Goal: Information Seeking & Learning: Learn about a topic

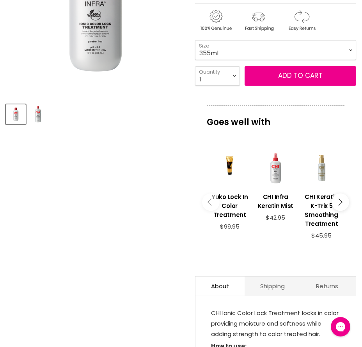
scroll to position [273, 0]
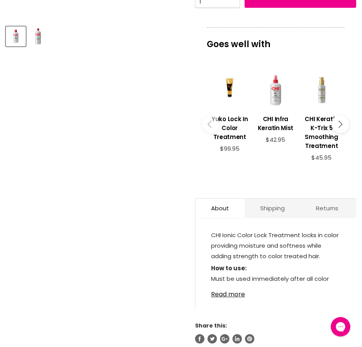
click at [342, 125] on button "Main content" at bounding box center [340, 124] width 18 height 18
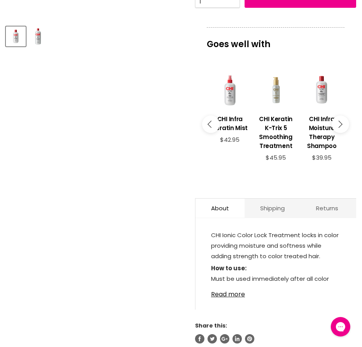
click at [345, 122] on button "Main content" at bounding box center [340, 124] width 18 height 18
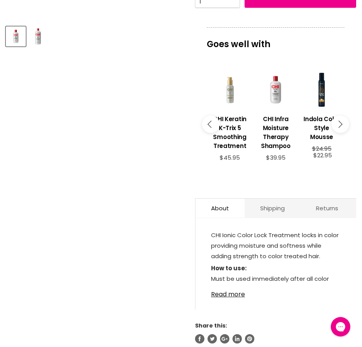
click at [345, 122] on button "Main content" at bounding box center [340, 124] width 18 height 18
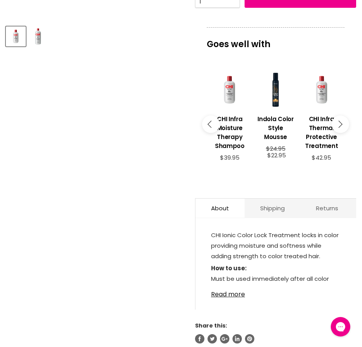
click at [345, 122] on button "Main content" at bounding box center [340, 124] width 18 height 18
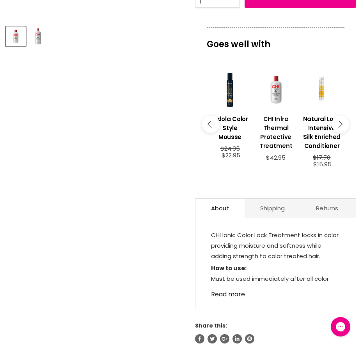
click at [280, 138] on h3 "CHI Infra Thermal Protective Treatment" at bounding box center [275, 133] width 38 height 36
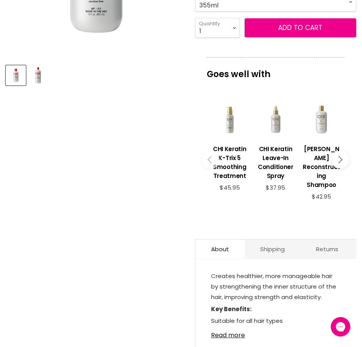
scroll to position [156, 0]
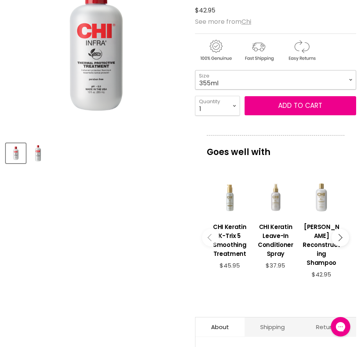
click at [345, 76] on select "355ml 946ml" at bounding box center [275, 79] width 161 height 19
click at [195, 70] on select "355ml 946ml" at bounding box center [275, 79] width 161 height 19
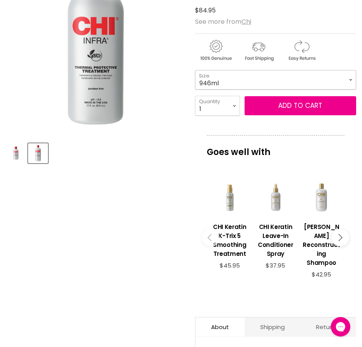
click at [351, 82] on select "355ml 946ml" at bounding box center [275, 79] width 161 height 19
select select "355ml"
click at [195, 70] on select "355ml 946ml" at bounding box center [275, 79] width 161 height 19
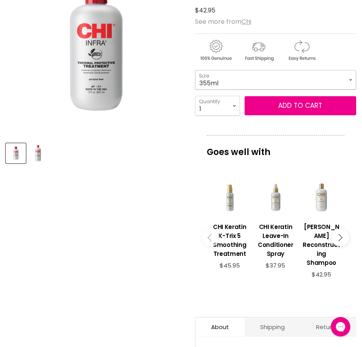
scroll to position [234, 0]
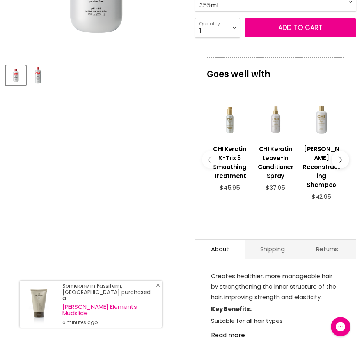
click at [339, 156] on icon "Main content" at bounding box center [338, 159] width 7 height 7
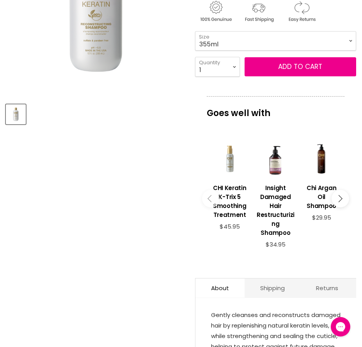
scroll to position [351, 0]
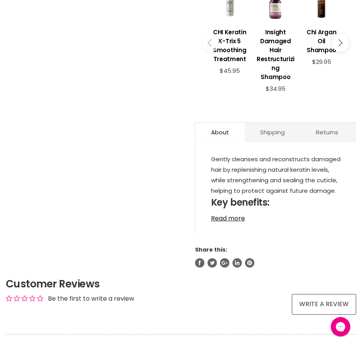
click at [343, 47] on button "Main content" at bounding box center [340, 43] width 18 height 18
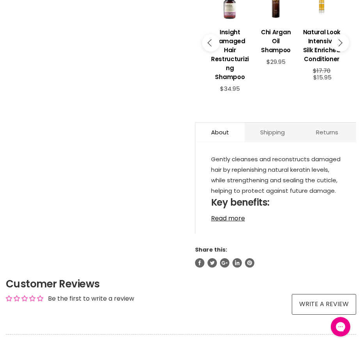
click at [213, 43] on icon "Main content" at bounding box center [210, 42] width 7 height 7
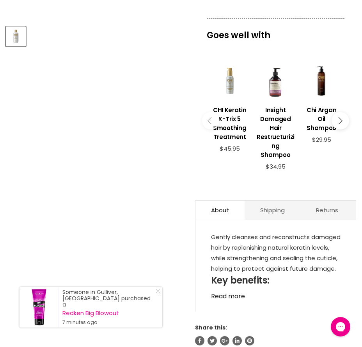
scroll to position [390, 0]
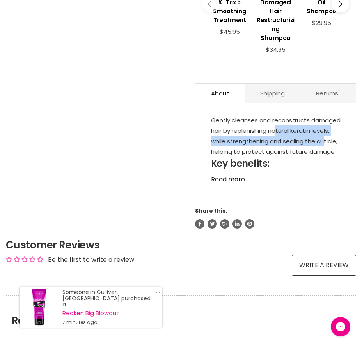
drag, startPoint x: 276, startPoint y: 129, endPoint x: 324, endPoint y: 143, distance: 50.4
click at [324, 143] on p "Gently cleanses and reconstructs damaged hair by replenishing natural keratin l…" at bounding box center [275, 137] width 129 height 44
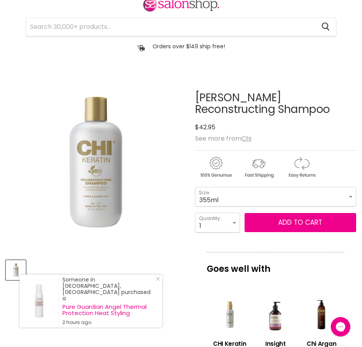
scroll to position [0, 0]
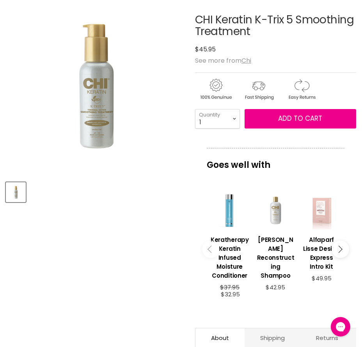
scroll to position [234, 0]
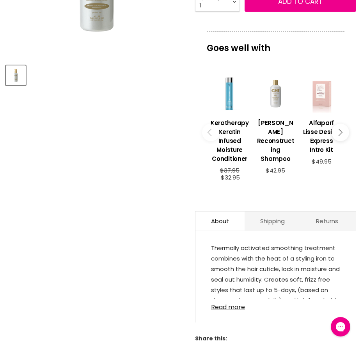
click at [340, 129] on button "Main content" at bounding box center [340, 133] width 18 height 18
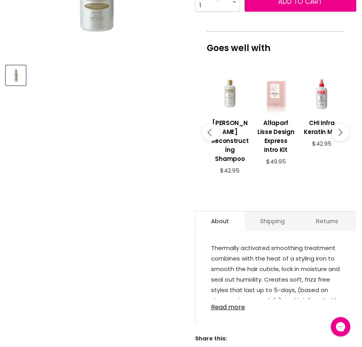
scroll to position [273, 0]
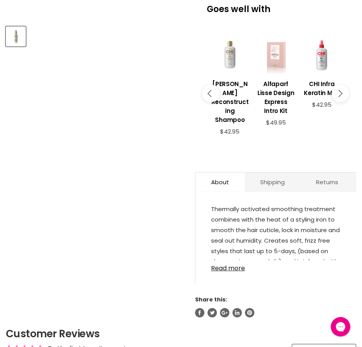
click at [342, 95] on button "Main content" at bounding box center [340, 94] width 18 height 18
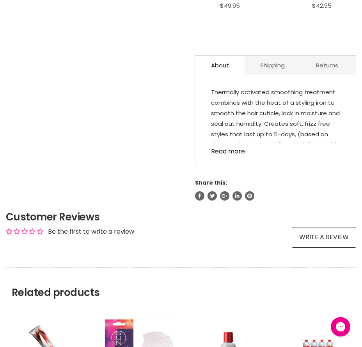
scroll to position [429, 0]
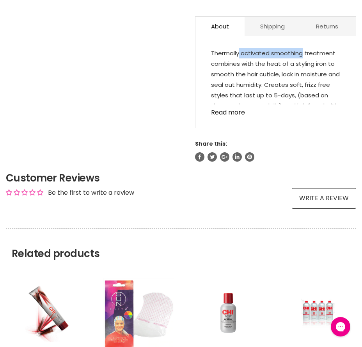
drag, startPoint x: 238, startPoint y: 55, endPoint x: 294, endPoint y: 56, distance: 55.7
click at [302, 55] on p "Thermally activated smoothing treatment combines with the heat of a styling iro…" at bounding box center [275, 101] width 129 height 107
click at [265, 63] on p "Thermally activated smoothing treatment combines with the heat of a styling iro…" at bounding box center [275, 101] width 129 height 107
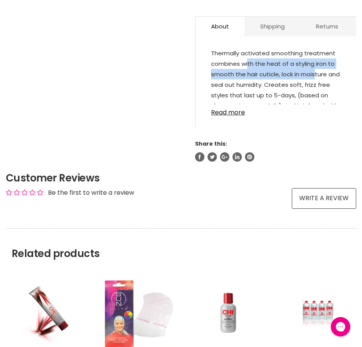
drag, startPoint x: 247, startPoint y: 63, endPoint x: 316, endPoint y: 69, distance: 68.8
click at [316, 69] on p "Thermally activated smoothing treatment combines with the heat of a styling iro…" at bounding box center [275, 101] width 129 height 107
click at [256, 76] on p "Thermally activated smoothing treatment combines with the heat of a styling iro…" at bounding box center [275, 101] width 129 height 107
drag, startPoint x: 229, startPoint y: 75, endPoint x: 312, endPoint y: 75, distance: 83.0
click at [312, 75] on p "Thermally activated smoothing treatment combines with the heat of a styling iro…" at bounding box center [275, 101] width 129 height 107
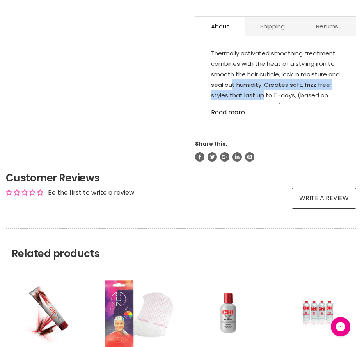
drag, startPoint x: 231, startPoint y: 86, endPoint x: 260, endPoint y: 93, distance: 29.8
click at [260, 93] on p "Thermally activated smoothing treatment combines with the heat of a styling iro…" at bounding box center [275, 101] width 129 height 107
click at [232, 115] on link "Read more" at bounding box center [275, 110] width 129 height 12
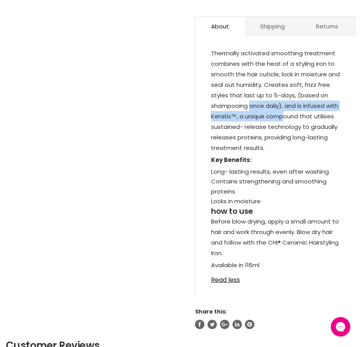
drag, startPoint x: 251, startPoint y: 102, endPoint x: 285, endPoint y: 115, distance: 36.2
click at [285, 115] on p "Thermally activated smoothing treatment combines with the heat of a styling iro…" at bounding box center [275, 101] width 129 height 107
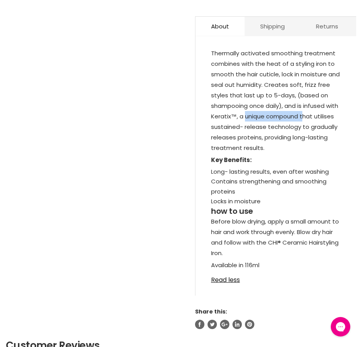
drag, startPoint x: 303, startPoint y: 116, endPoint x: 244, endPoint y: 121, distance: 59.4
click at [244, 121] on p "Thermally activated smoothing treatment combines with the heat of a styling iro…" at bounding box center [275, 101] width 129 height 107
drag, startPoint x: 221, startPoint y: 125, endPoint x: 284, endPoint y: 121, distance: 62.8
click at [298, 128] on p "Thermally activated smoothing treatment combines with the heat of a styling iro…" at bounding box center [275, 101] width 129 height 107
drag, startPoint x: 314, startPoint y: 98, endPoint x: 258, endPoint y: 95, distance: 56.2
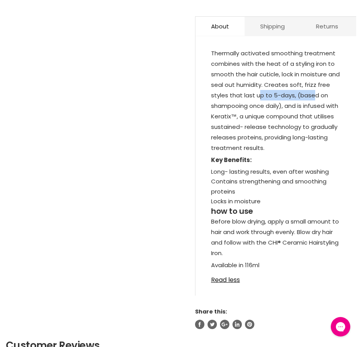
click at [258, 95] on p "Thermally activated smoothing treatment combines with the heat of a styling iro…" at bounding box center [275, 101] width 129 height 107
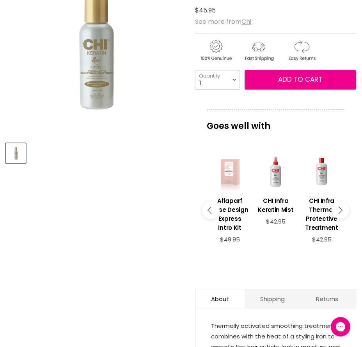
scroll to position [0, 0]
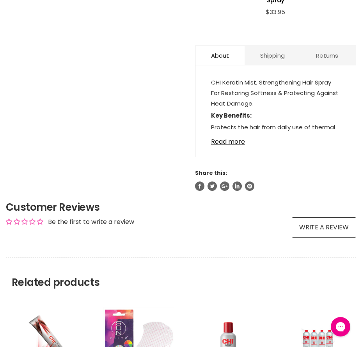
scroll to position [429, 0]
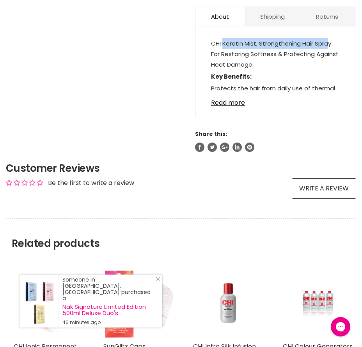
drag, startPoint x: 328, startPoint y: 38, endPoint x: 224, endPoint y: 38, distance: 104.8
click at [224, 38] on p "CHI Keratin Mist, Strengthening Hair Spray For Restoring Softness & Protecting …" at bounding box center [275, 54] width 129 height 33
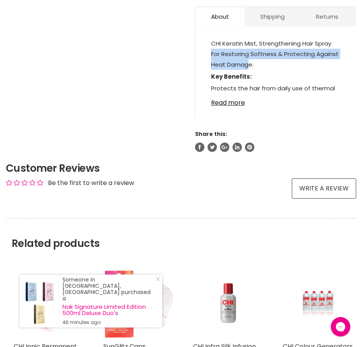
drag, startPoint x: 249, startPoint y: 60, endPoint x: 204, endPoint y: 49, distance: 46.8
click at [204, 49] on div "CHI Keratin Mist, Strengthening Hair Spray For Restoring Softness & Protecting …" at bounding box center [275, 76] width 160 height 84
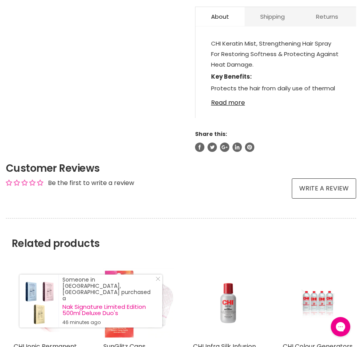
click at [257, 83] on li "Protects the hair from daily use of thermal tools" at bounding box center [275, 93] width 129 height 20
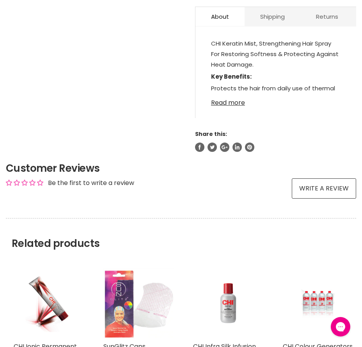
click at [223, 95] on link "Read more" at bounding box center [275, 101] width 129 height 12
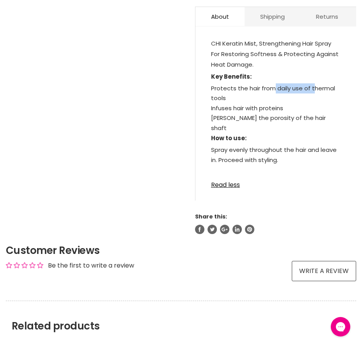
drag, startPoint x: 313, startPoint y: 82, endPoint x: 274, endPoint y: 79, distance: 39.5
click at [274, 83] on li "Protects the hair from daily use of thermal tools" at bounding box center [275, 93] width 129 height 20
drag, startPoint x: 219, startPoint y: 102, endPoint x: 267, endPoint y: 99, distance: 48.7
click at [267, 103] on li "Infuses hair with proteins" at bounding box center [275, 108] width 129 height 10
drag, startPoint x: 252, startPoint y: 108, endPoint x: 308, endPoint y: 108, distance: 55.3
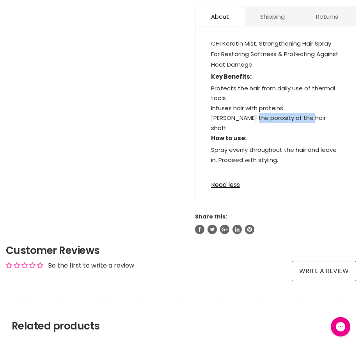
click at [308, 113] on li "Evens the porosity of the hair shaft" at bounding box center [275, 123] width 129 height 20
click at [250, 113] on li "Evens the porosity of the hair shaft" at bounding box center [275, 123] width 129 height 20
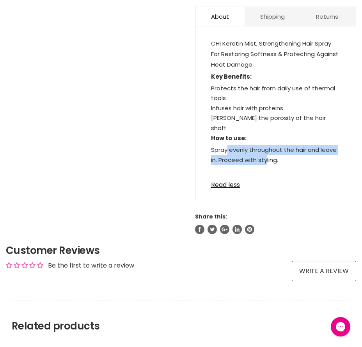
drag, startPoint x: 226, startPoint y: 131, endPoint x: 266, endPoint y: 139, distance: 40.9
click at [266, 145] on div "Spray evenly throughout the hair and leave in. Proceed with styling." at bounding box center [275, 155] width 129 height 20
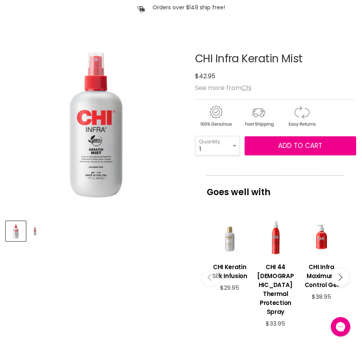
scroll to position [39, 0]
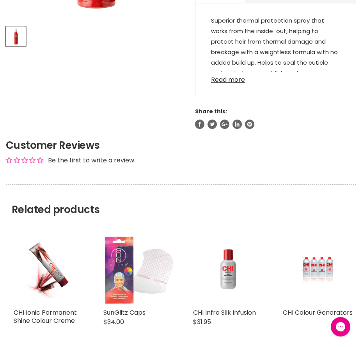
click at [231, 79] on link "Read more" at bounding box center [275, 78] width 129 height 12
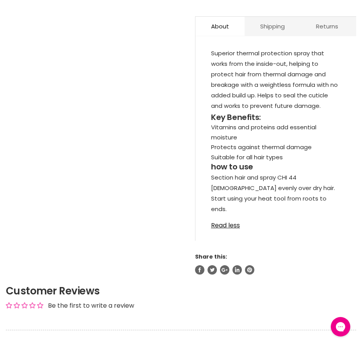
scroll to position [467, 0]
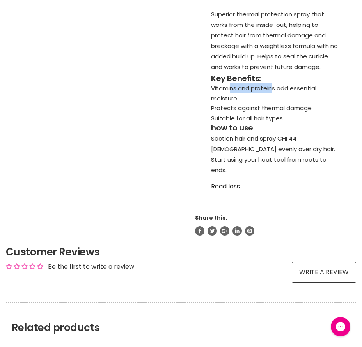
drag, startPoint x: 230, startPoint y: 90, endPoint x: 271, endPoint y: 93, distance: 41.4
click at [271, 93] on li "Vitamins and proteins add essential moisture" at bounding box center [275, 93] width 129 height 20
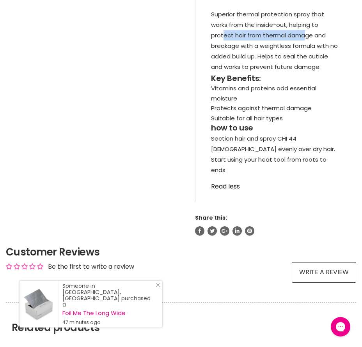
drag, startPoint x: 303, startPoint y: 30, endPoint x: 222, endPoint y: 31, distance: 80.3
click at [222, 31] on p "Superior thermal protection spray that works from the inside-out, helping to pr…" at bounding box center [275, 41] width 129 height 65
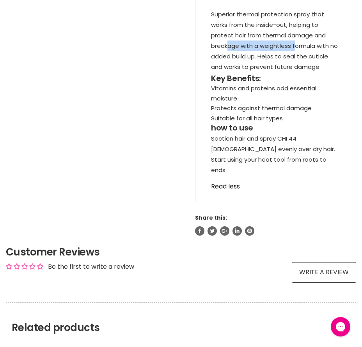
drag, startPoint x: 227, startPoint y: 44, endPoint x: 296, endPoint y: 46, distance: 69.0
click at [296, 46] on p "Superior thermal protection spray that works from the inside-out, helping to pr…" at bounding box center [275, 41] width 129 height 65
drag, startPoint x: 295, startPoint y: 57, endPoint x: 220, endPoint y: 60, distance: 75.6
click at [220, 60] on p "Superior thermal protection spray that works from the inside-out, helping to pr…" at bounding box center [275, 41] width 129 height 65
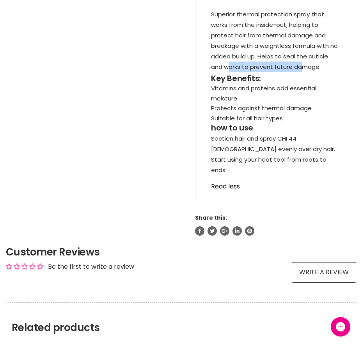
drag, startPoint x: 227, startPoint y: 67, endPoint x: 299, endPoint y: 62, distance: 71.8
click at [299, 62] on p "Superior thermal protection spray that works from the inside-out, helping to pr…" at bounding box center [275, 41] width 129 height 65
drag, startPoint x: 284, startPoint y: 29, endPoint x: 253, endPoint y: 29, distance: 30.8
click at [253, 29] on p "Superior thermal protection spray that works from the inside-out, helping to pr…" at bounding box center [275, 41] width 129 height 65
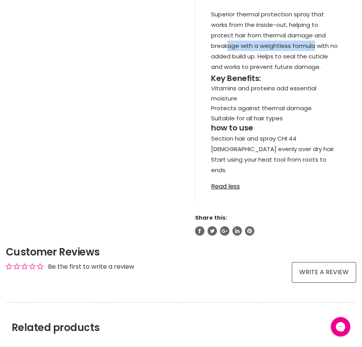
drag, startPoint x: 227, startPoint y: 47, endPoint x: 313, endPoint y: 46, distance: 85.7
click at [313, 46] on p "Superior thermal protection spray that works from the inside-out, helping to pr…" at bounding box center [275, 41] width 129 height 65
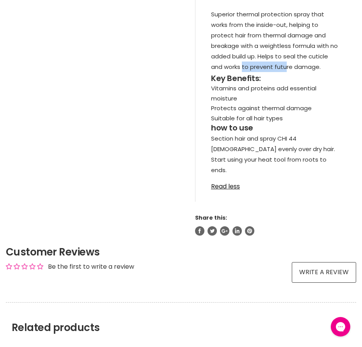
drag, startPoint x: 242, startPoint y: 67, endPoint x: 284, endPoint y: 63, distance: 42.2
click at [284, 63] on p "Superior thermal protection spray that works from the inside-out, helping to pr…" at bounding box center [275, 41] width 129 height 65
drag, startPoint x: 272, startPoint y: 136, endPoint x: 216, endPoint y: 139, distance: 56.5
click at [216, 139] on p "Section hair and spray CHI 44 [DEMOGRAPHIC_DATA] evenly over dry hair. Start us…" at bounding box center [275, 155] width 129 height 44
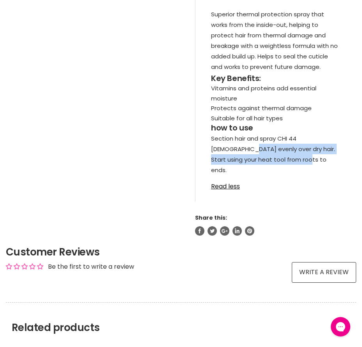
drag, startPoint x: 219, startPoint y: 148, endPoint x: 269, endPoint y: 72, distance: 90.7
click at [270, 157] on p "Section hair and spray CHI 44 [DEMOGRAPHIC_DATA] evenly over dry hair. Start us…" at bounding box center [275, 155] width 129 height 44
